Goal: Navigation & Orientation: Find specific page/section

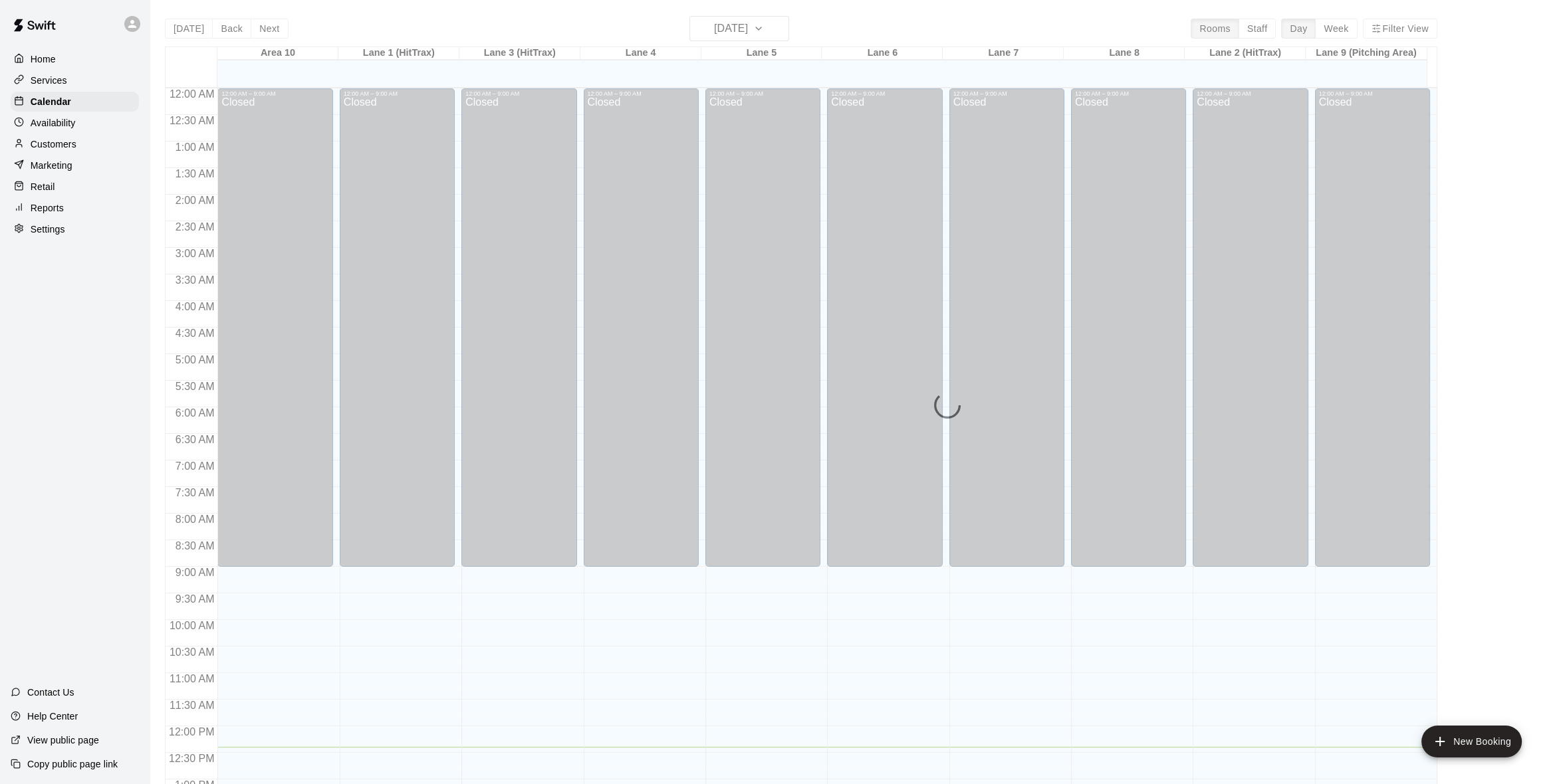
scroll to position [565, 0]
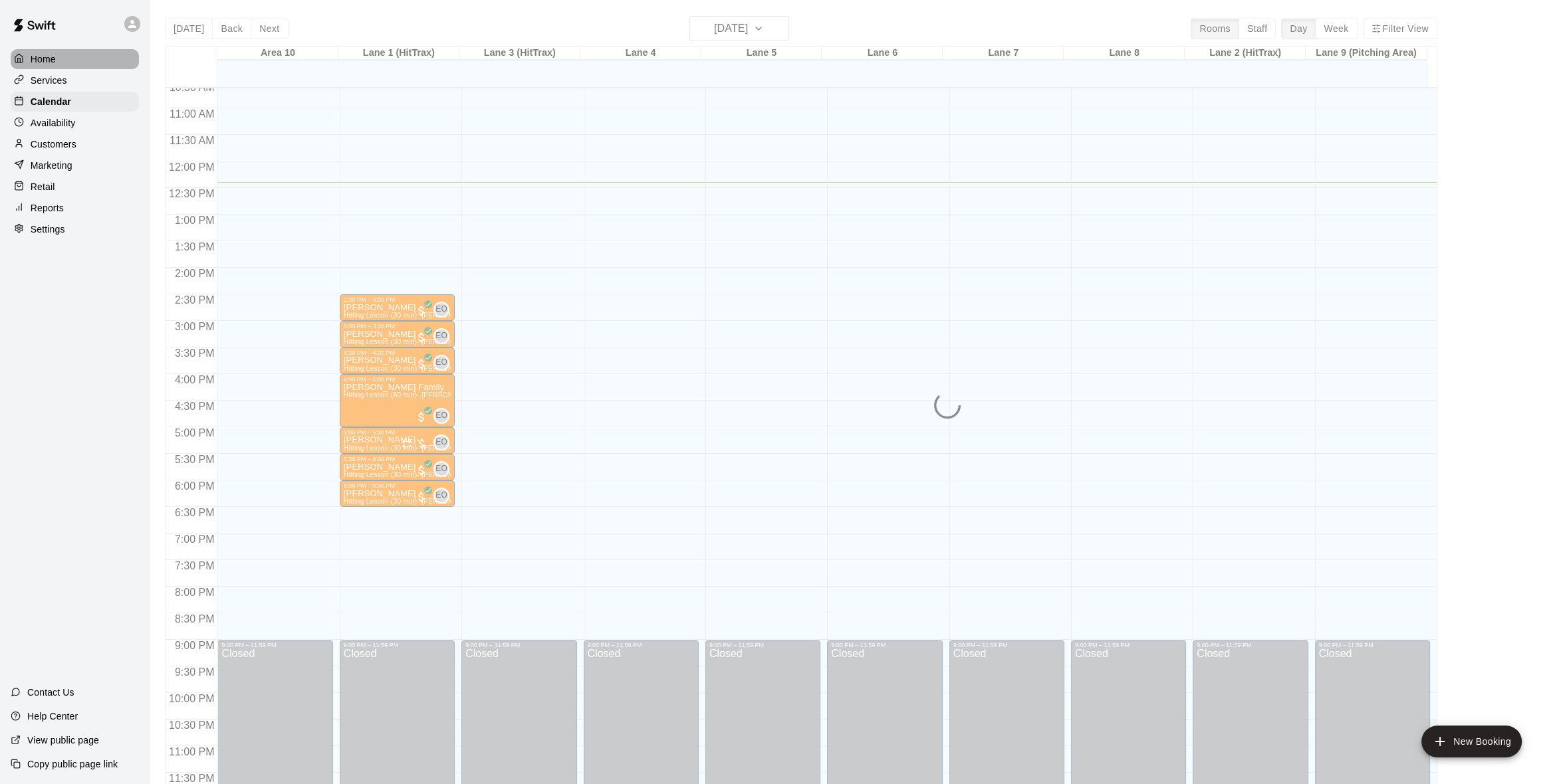
click at [50, 52] on p "Home" at bounding box center [43, 59] width 25 height 13
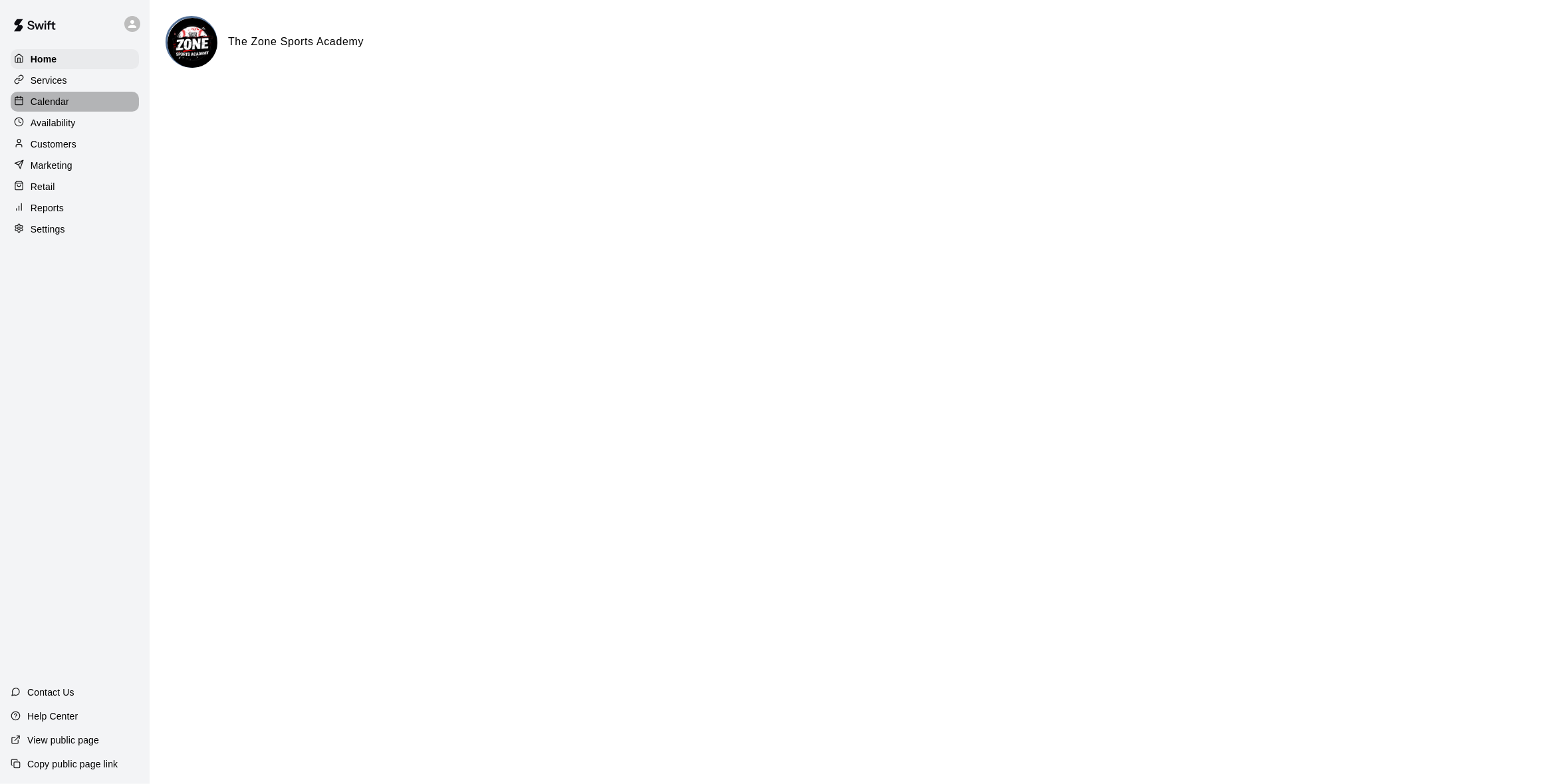
click at [47, 100] on p "Calendar" at bounding box center [49, 101] width 38 height 13
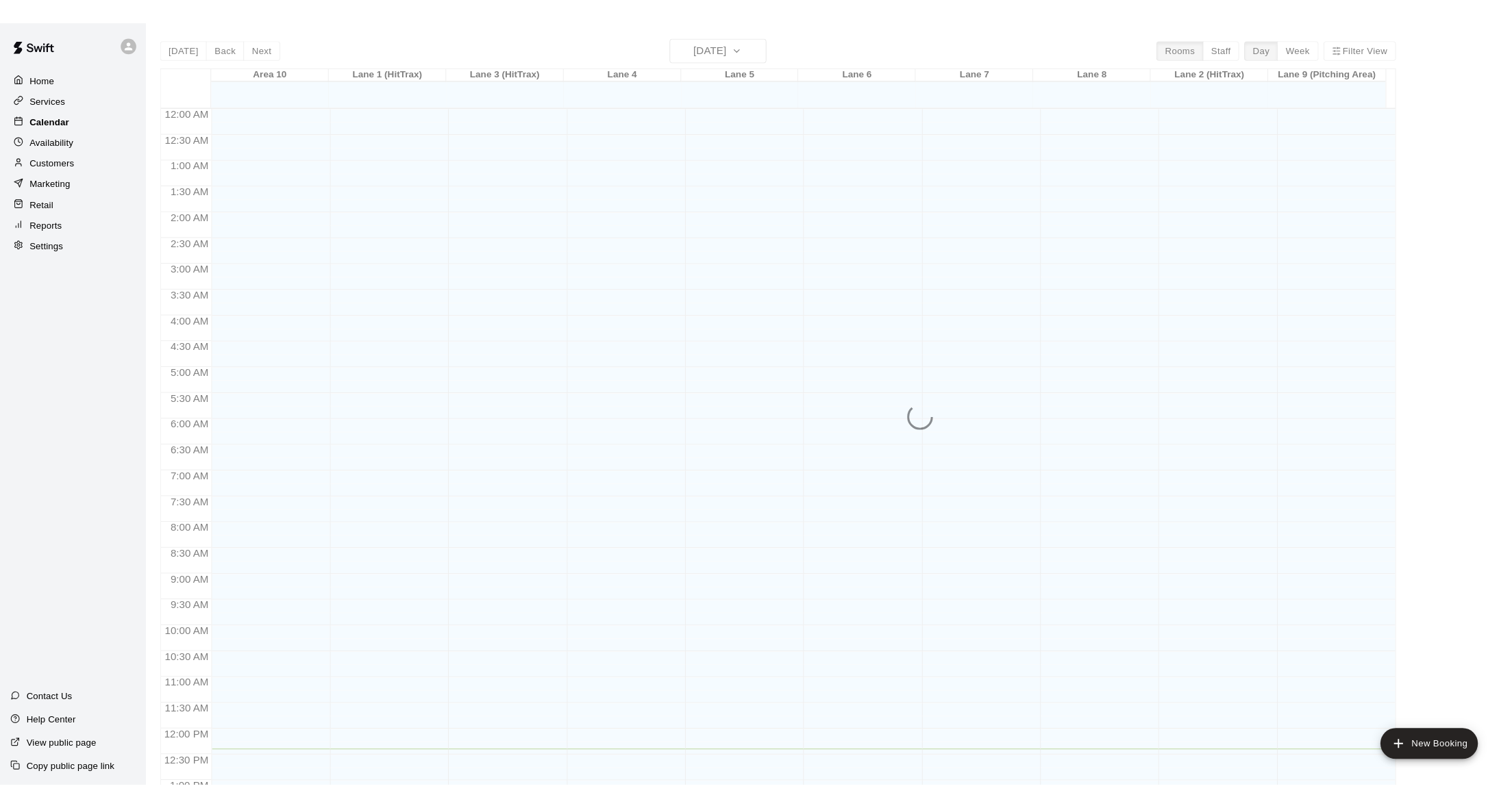
scroll to position [540, 0]
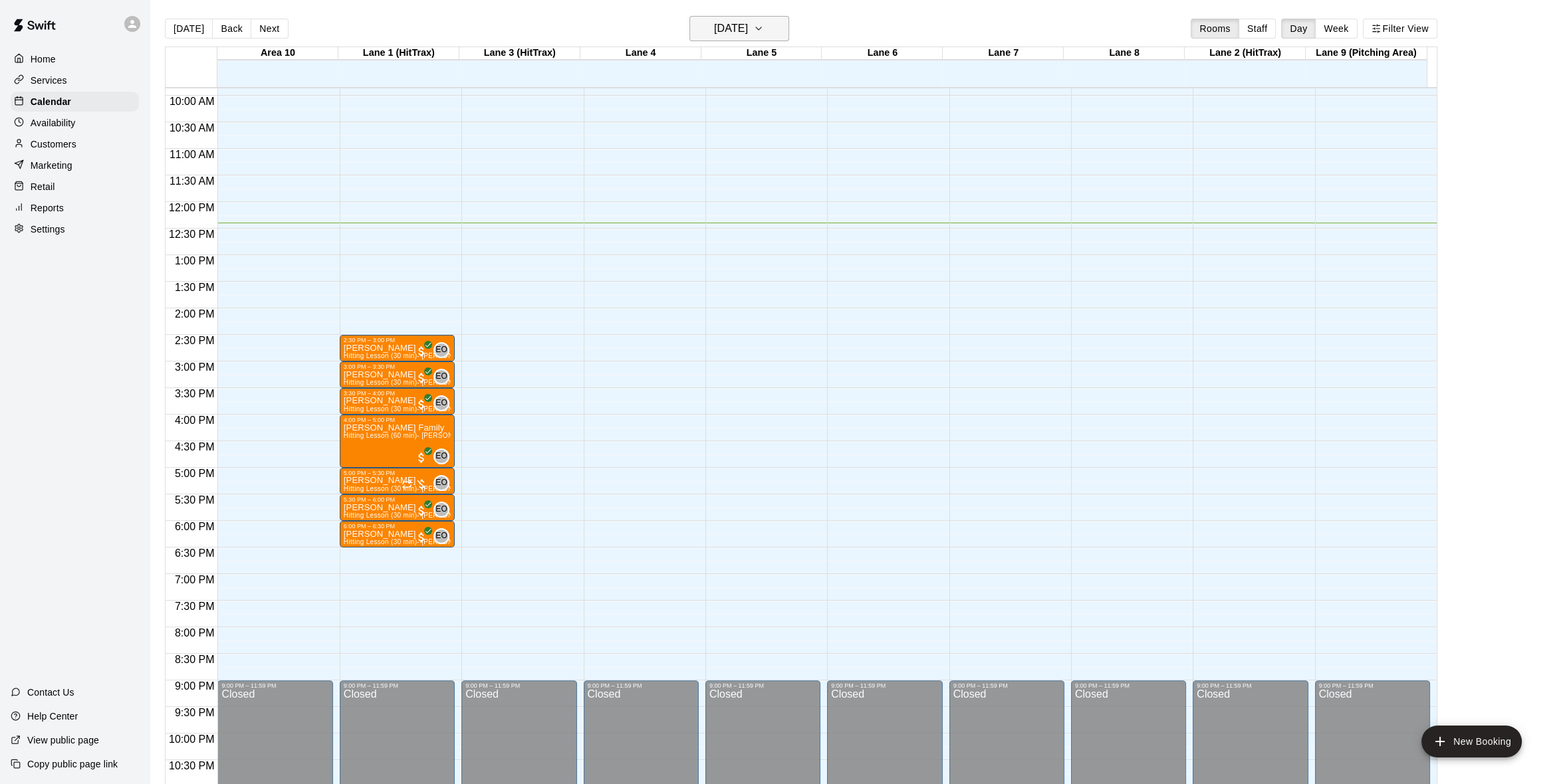
click at [764, 26] on icon "button" at bounding box center [758, 29] width 10 height 16
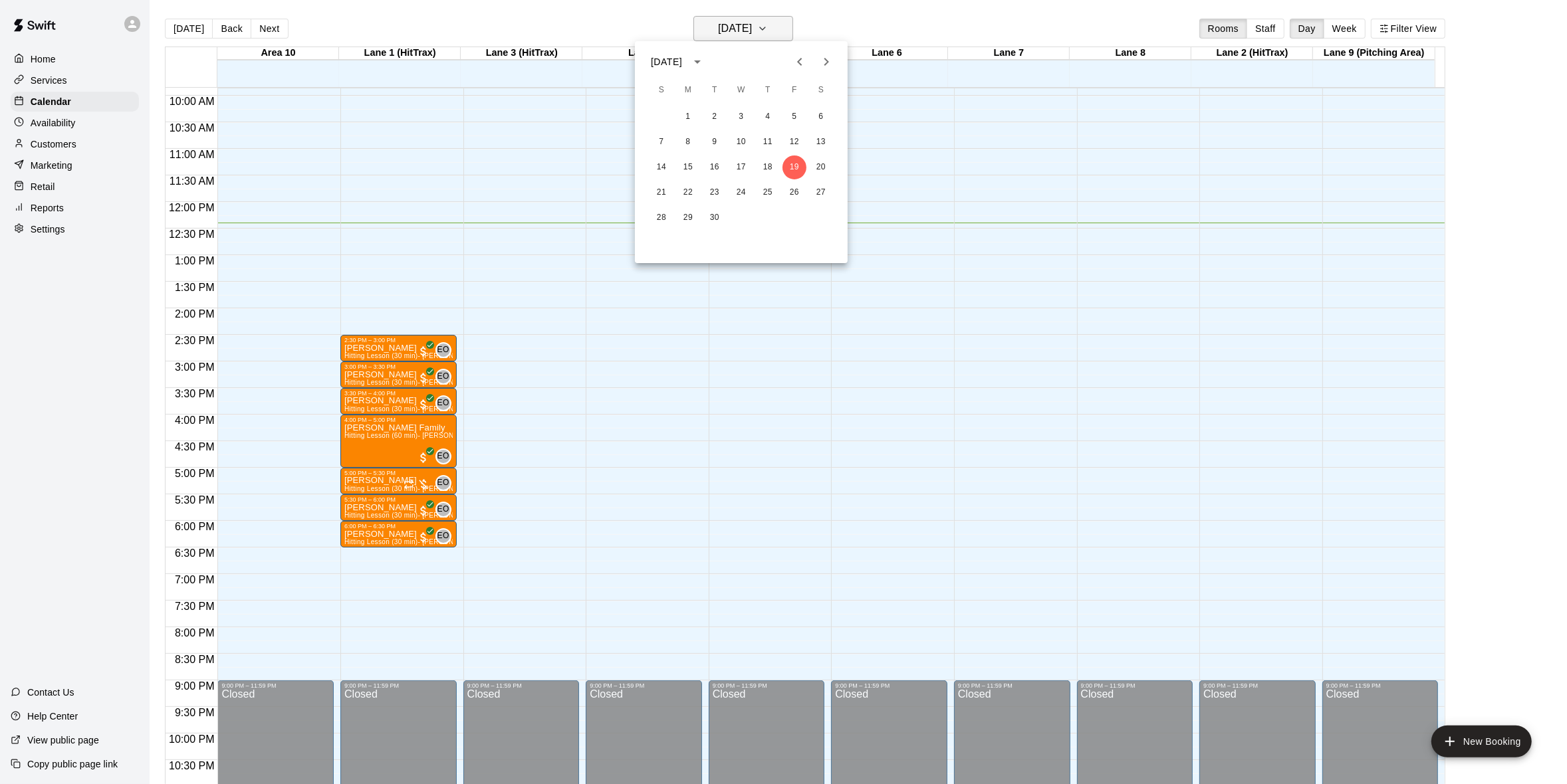
click at [777, 26] on div at bounding box center [784, 392] width 1567 height 784
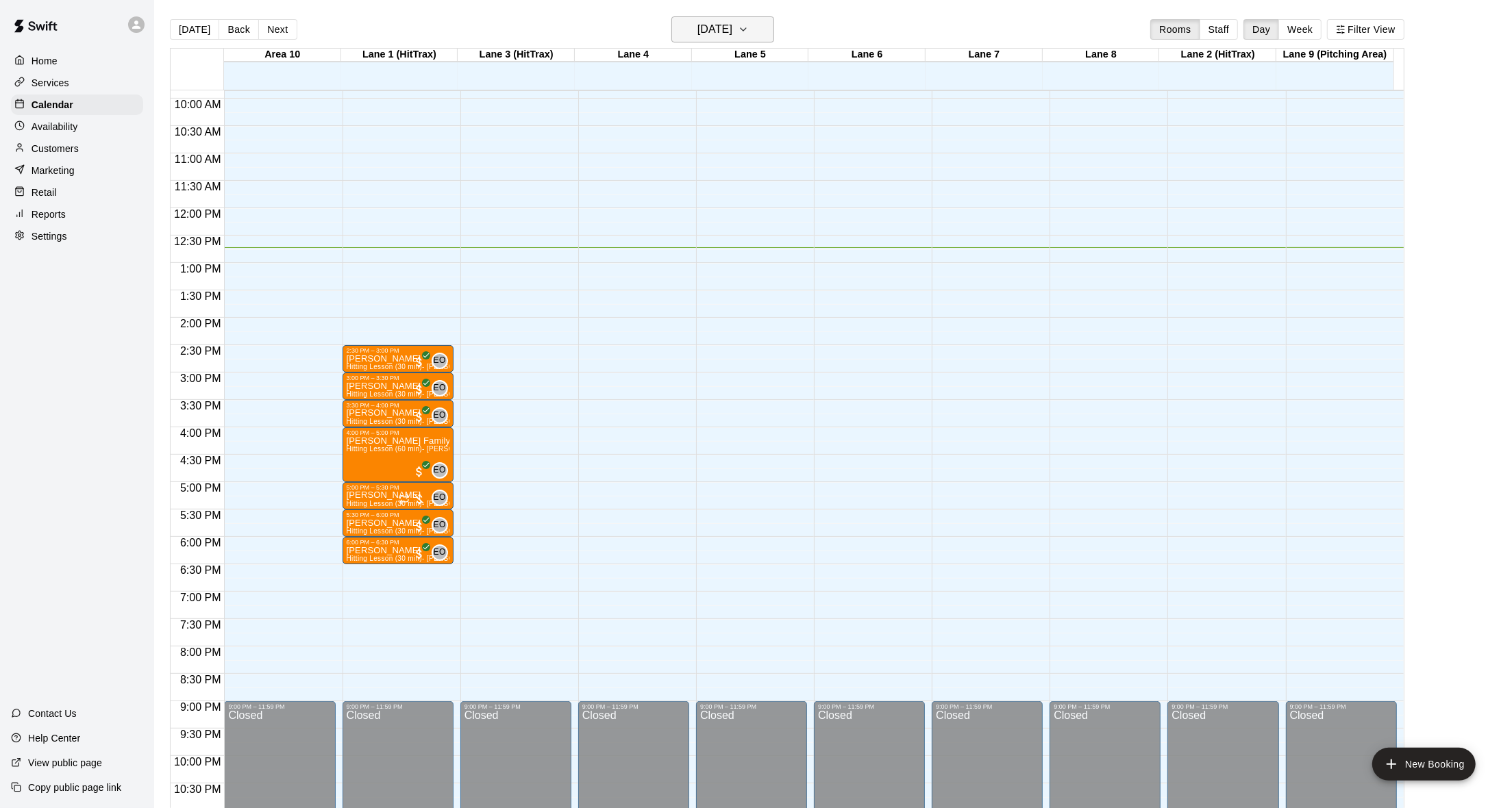
click at [748, 22] on icon "button" at bounding box center [743, 29] width 11 height 17
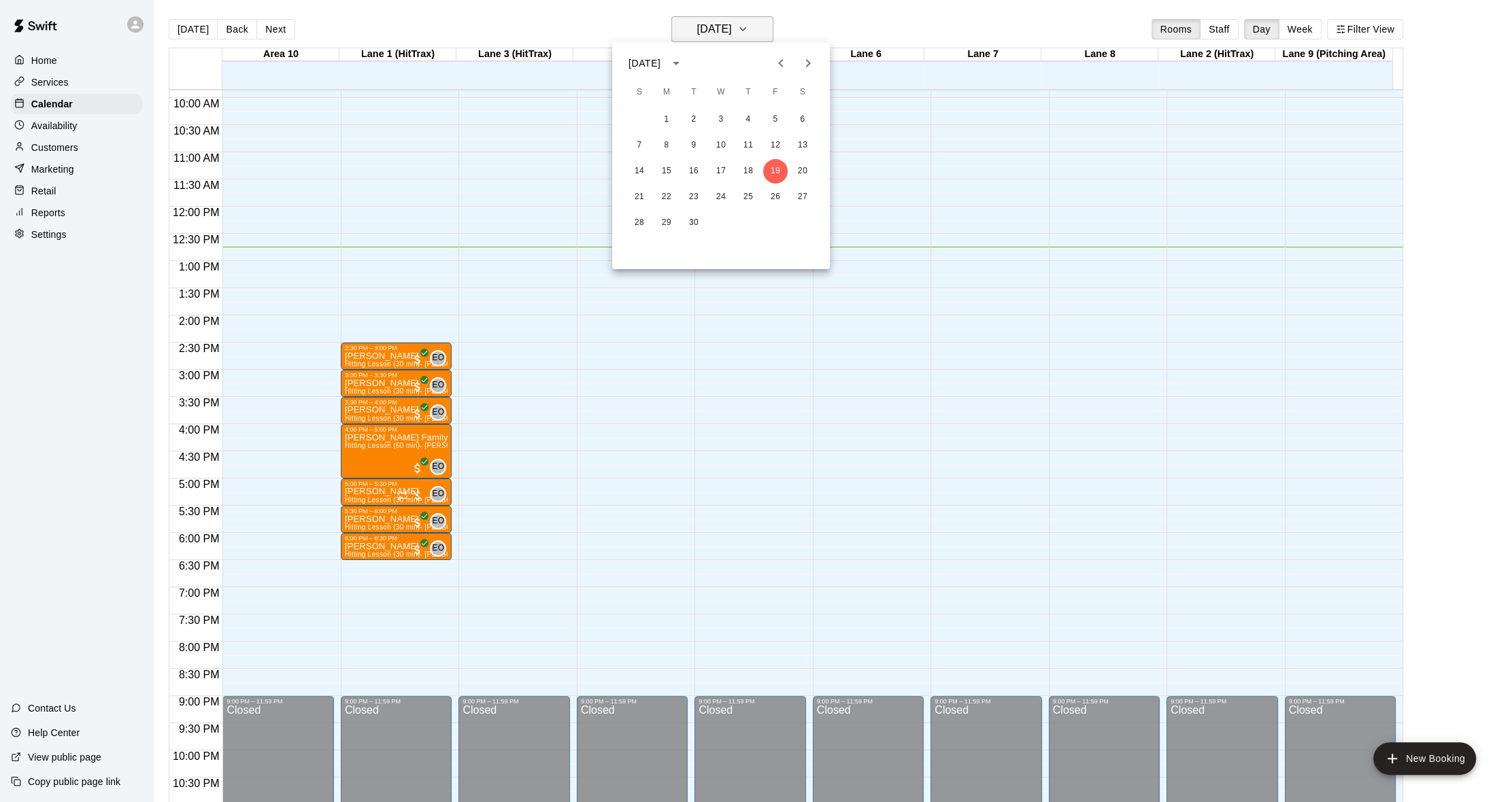
click at [753, 22] on div at bounding box center [756, 401] width 1512 height 802
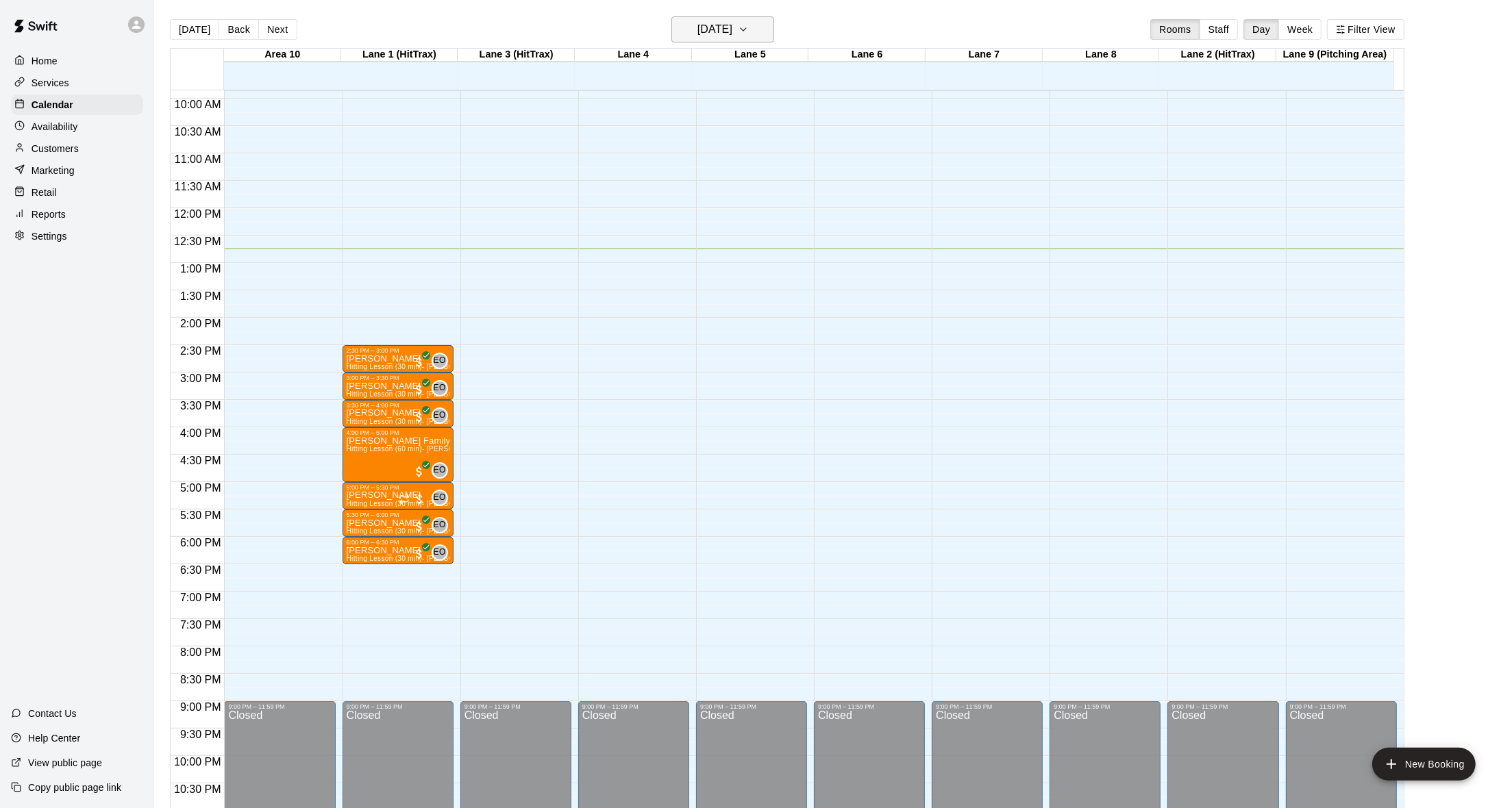
click at [748, 22] on icon "button" at bounding box center [743, 29] width 11 height 17
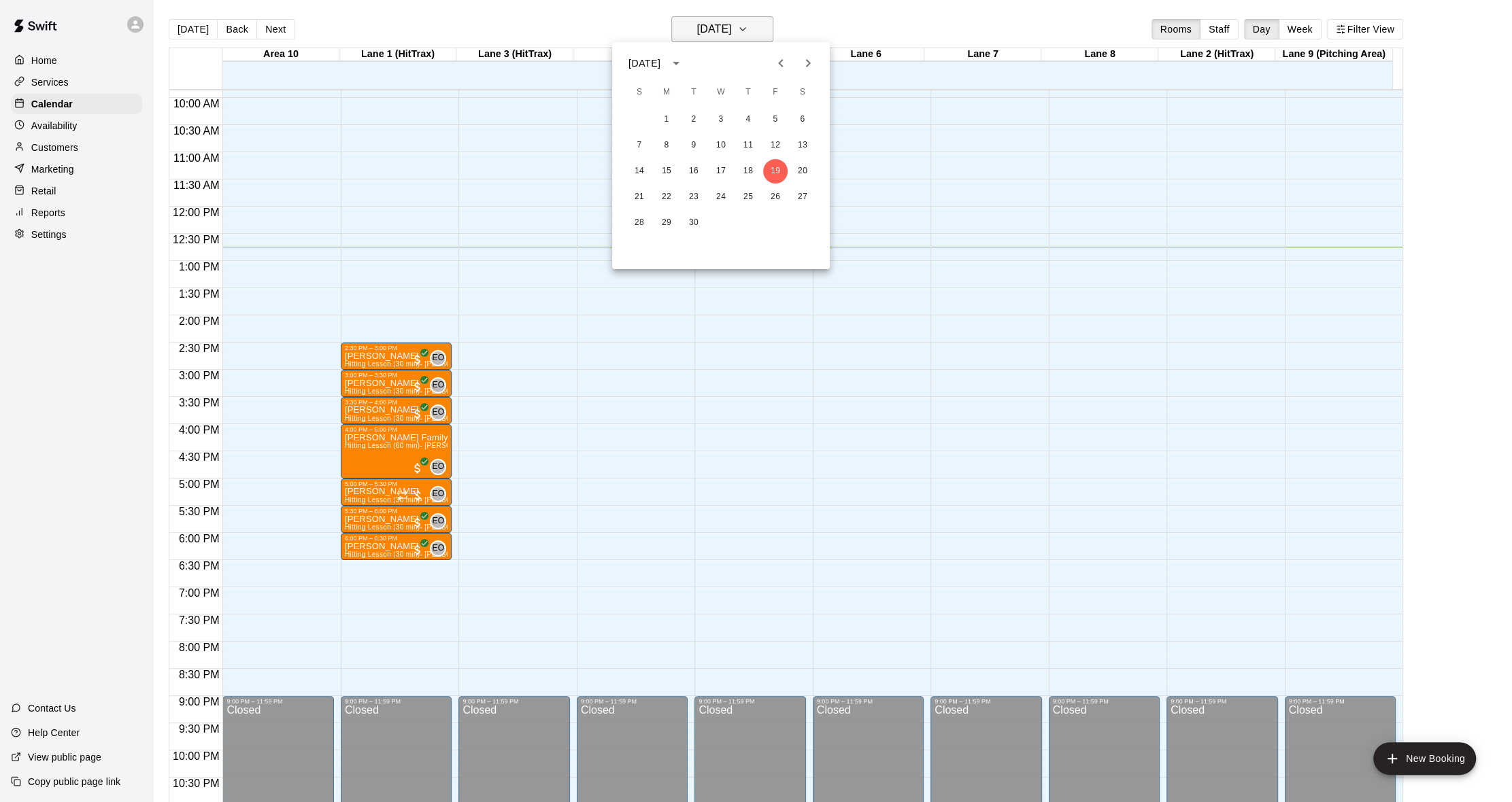
click at [753, 22] on div at bounding box center [756, 401] width 1512 height 802
